Goal: Find specific page/section: Find specific page/section

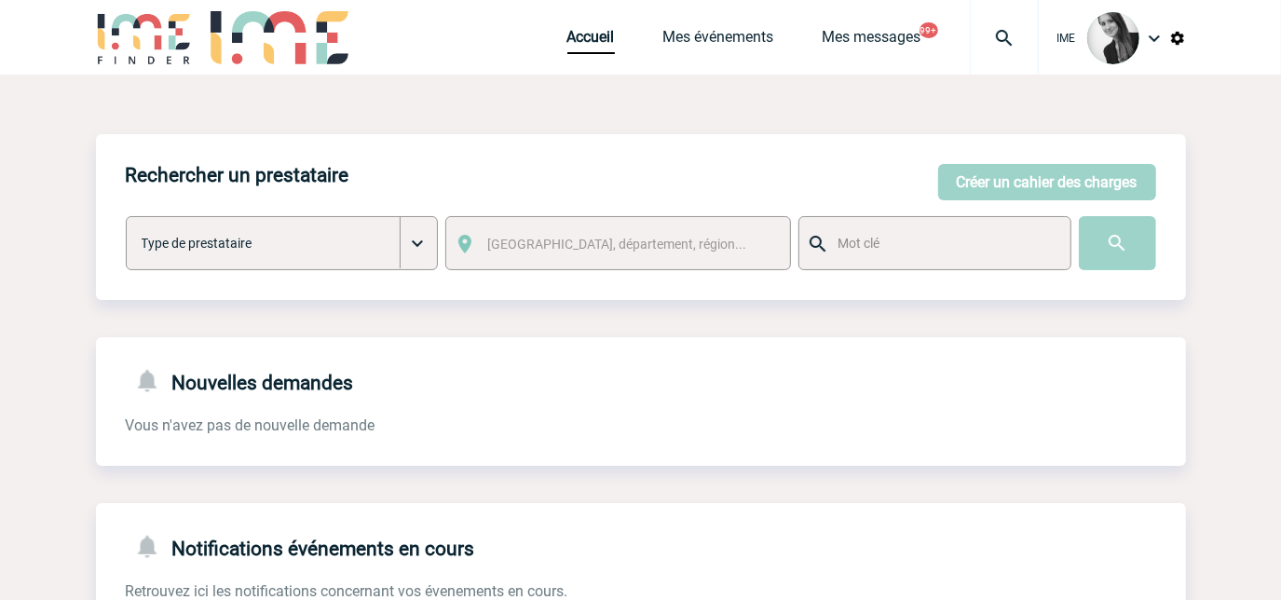
click at [705, 22] on div "Accueil Mes événements Mes messages 99+ Projet, client Projet, client" at bounding box center [804, 37] width 472 height 75
click at [709, 37] on link "Mes événements" at bounding box center [719, 41] width 111 height 26
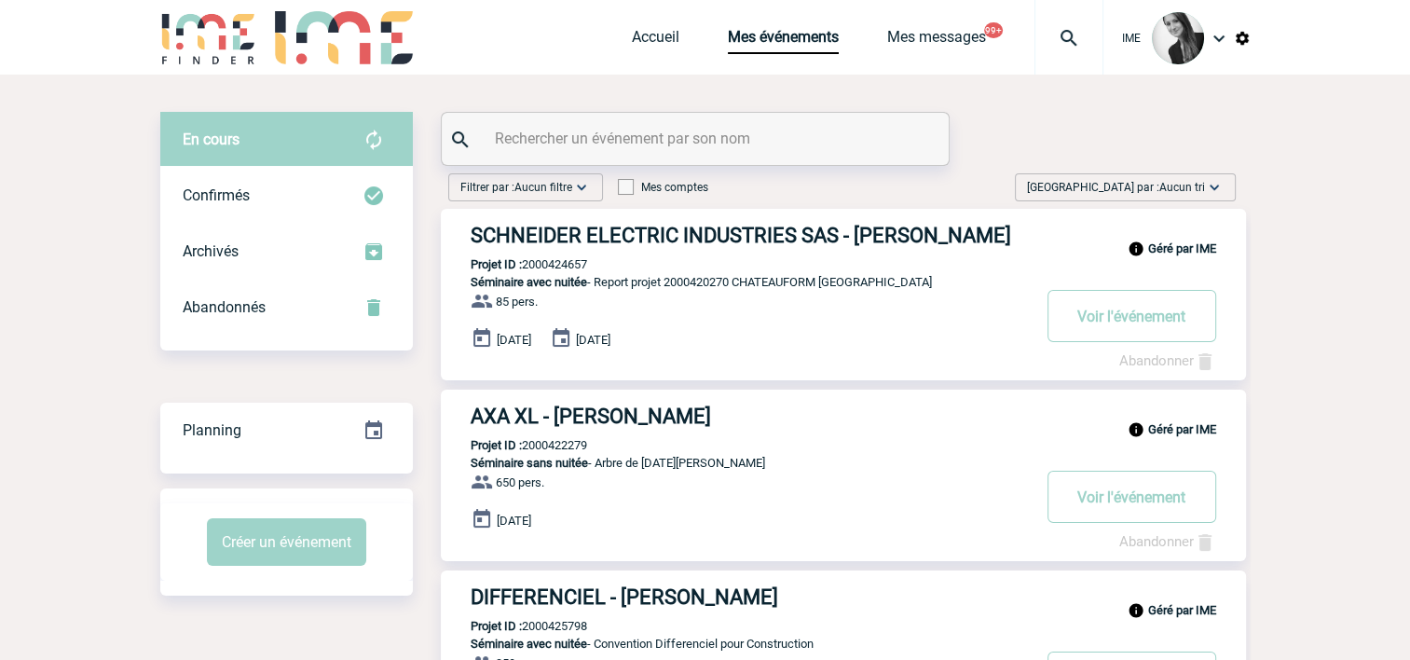
click at [1186, 189] on span "Aucun tri" at bounding box center [1182, 187] width 46 height 13
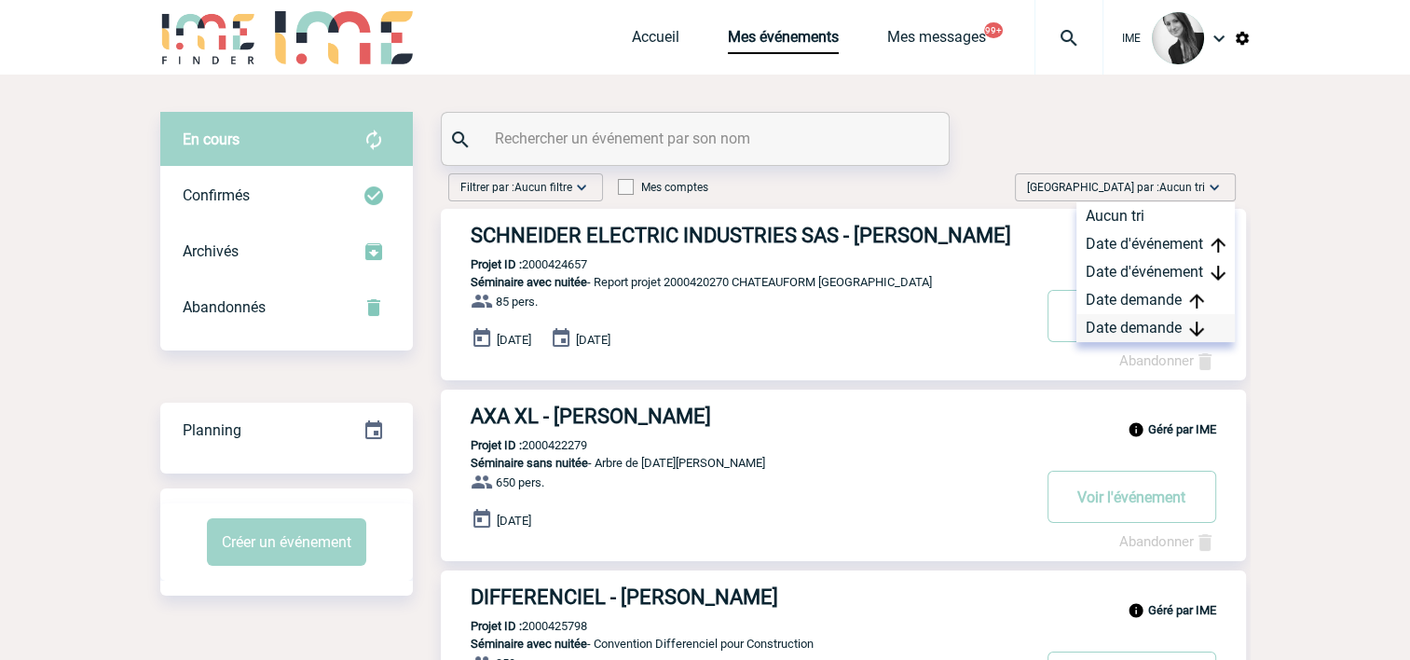
click at [1132, 329] on div "Date demande" at bounding box center [1155, 328] width 158 height 28
